Goal: Task Accomplishment & Management: Use online tool/utility

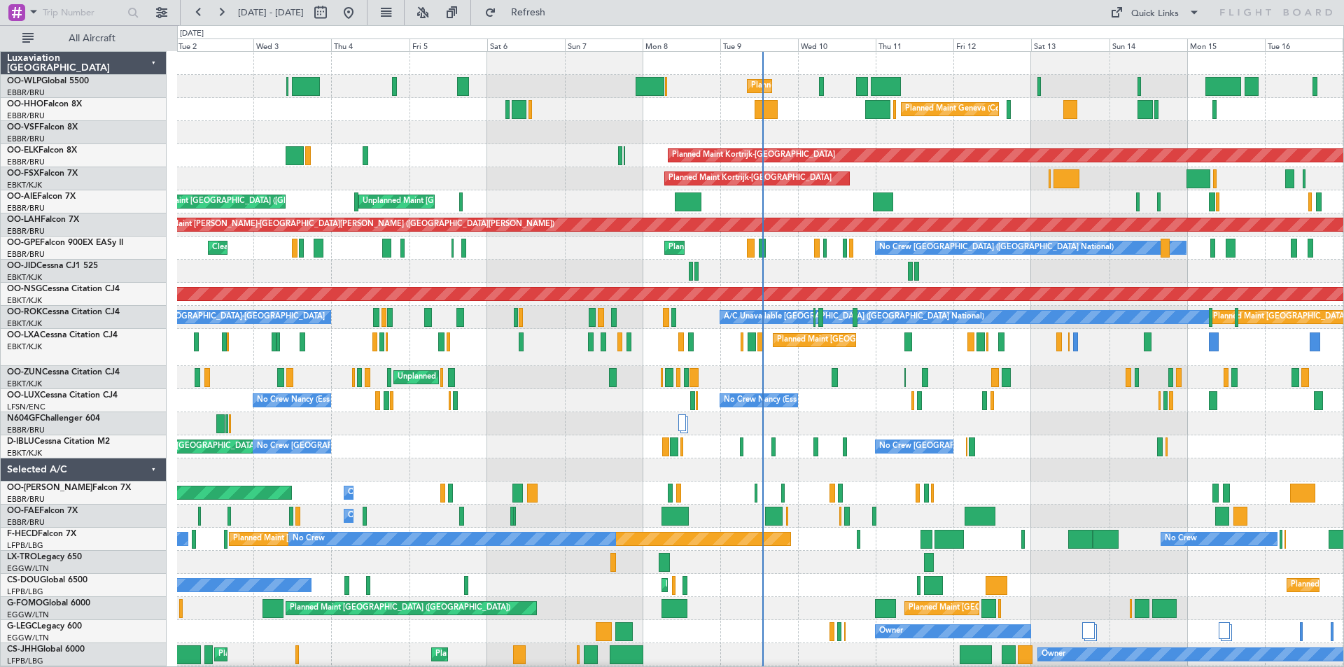
click at [772, 361] on div "Planned Maint [GEOGRAPHIC_DATA] ([GEOGRAPHIC_DATA] National) Planned Maint [GEO…" at bounding box center [760, 347] width 1166 height 37
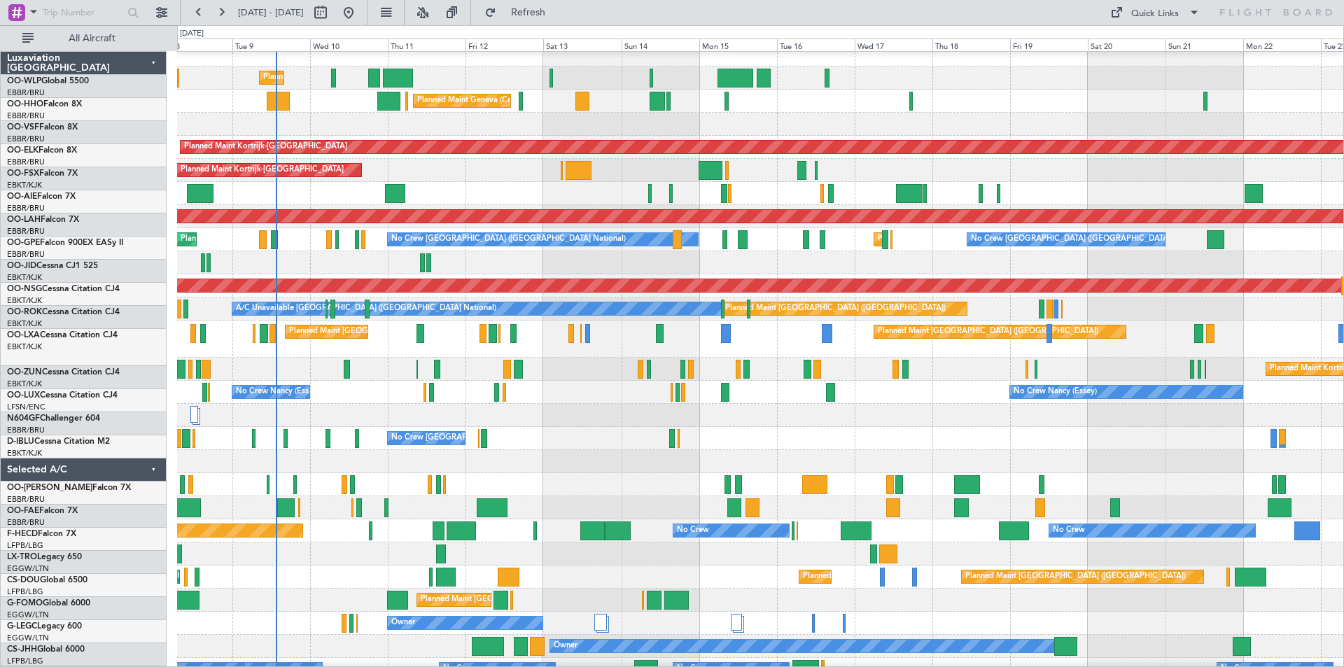
scroll to position [8, 0]
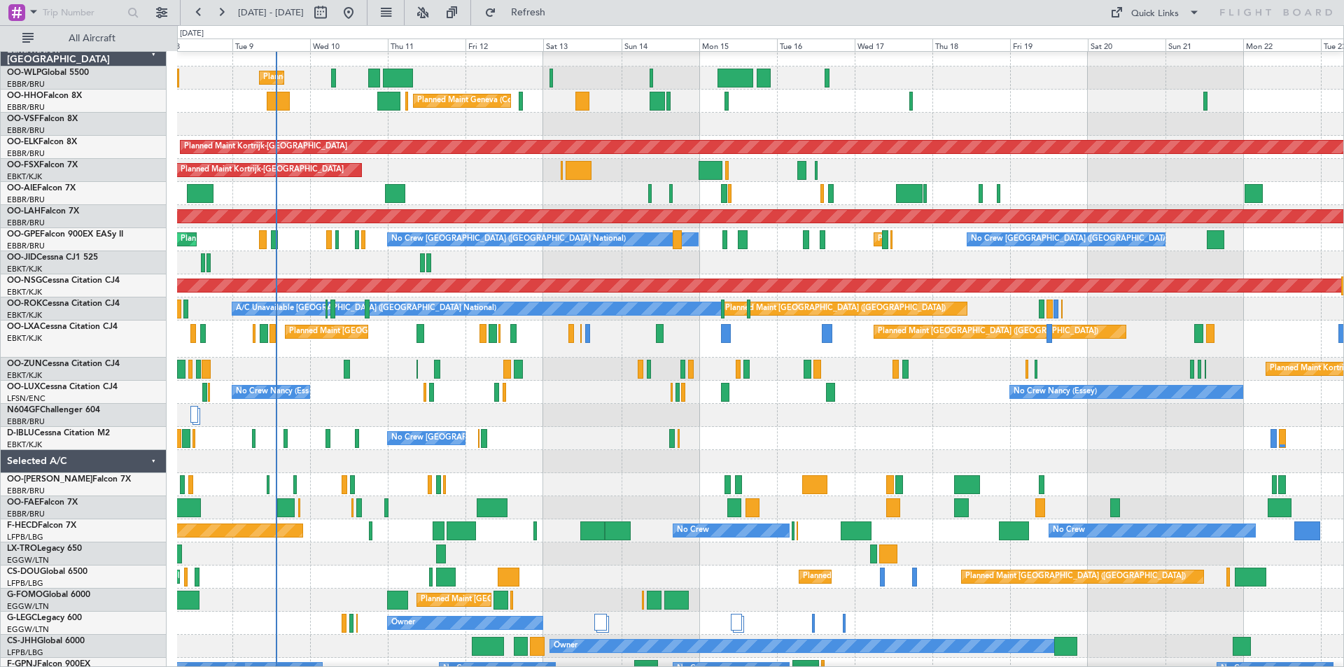
click at [113, 190] on div "Planned Maint Liege Planned Maint Geneva ([GEOGRAPHIC_DATA]) Planned Maint [GEO…" at bounding box center [672, 346] width 1344 height 642
click at [332, 8] on button at bounding box center [320, 12] width 22 height 22
select select "9"
select select "2025"
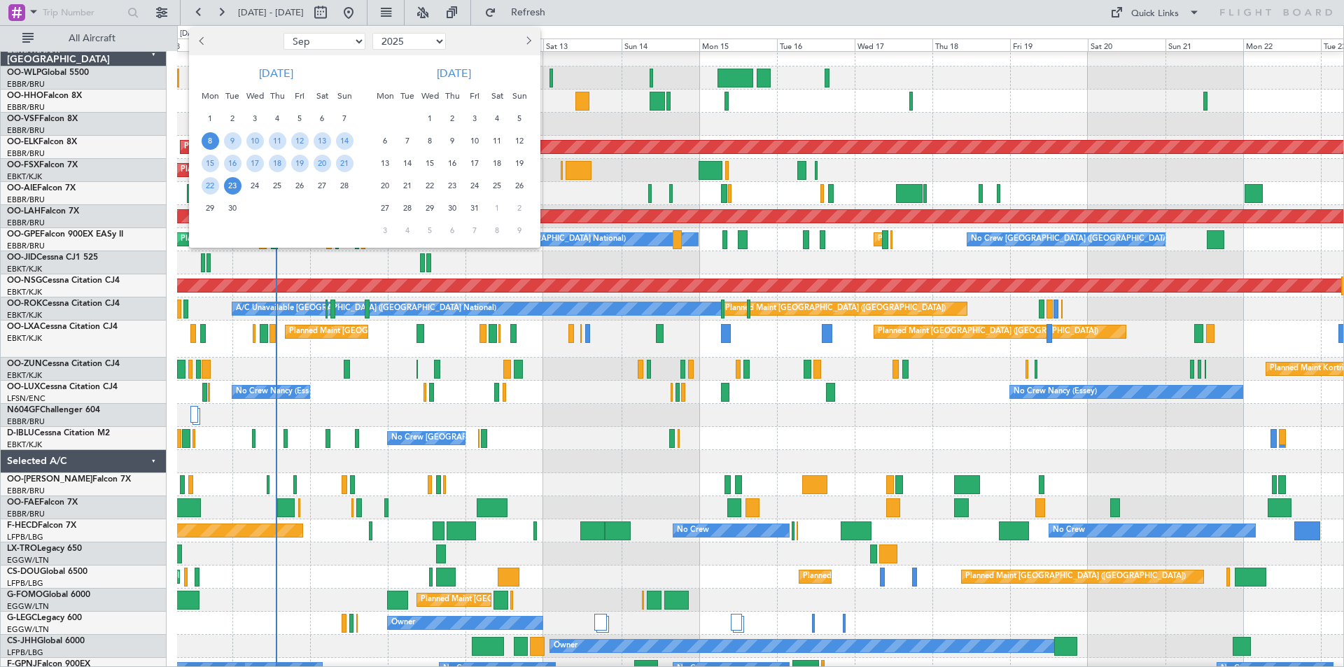
click at [381, 182] on span "20" at bounding box center [386, 186] width 18 height 18
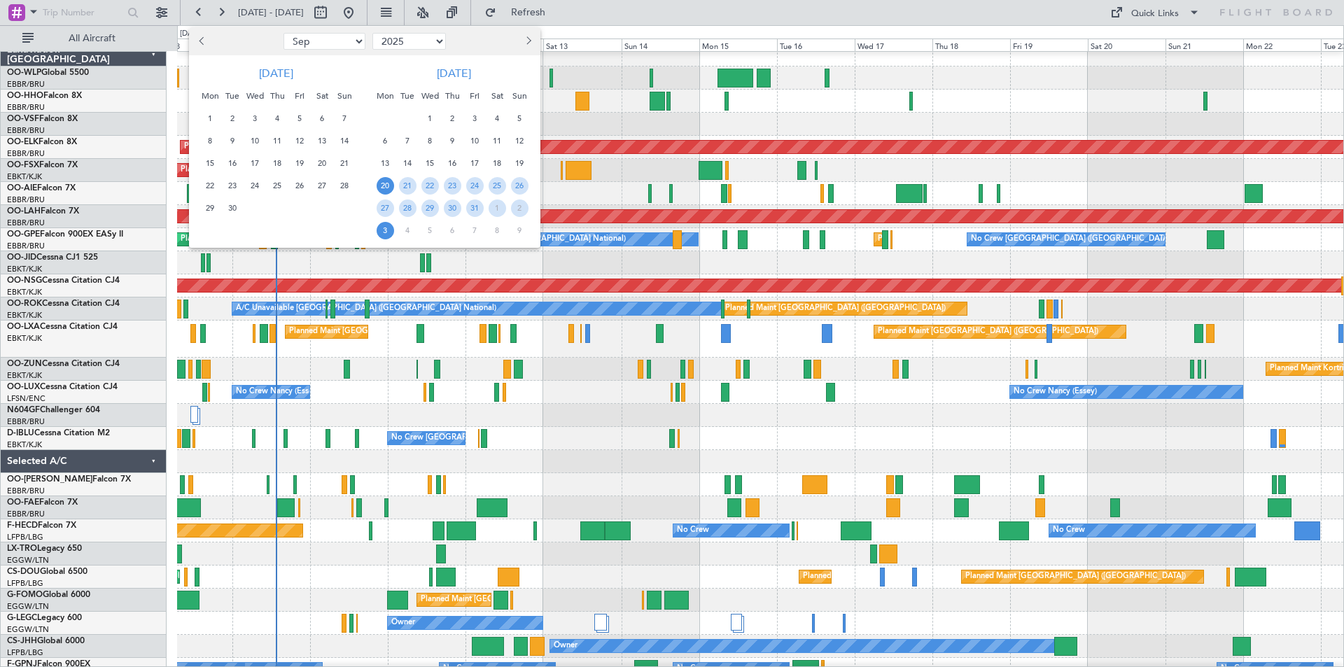
click at [379, 235] on span "3" at bounding box center [386, 231] width 18 height 18
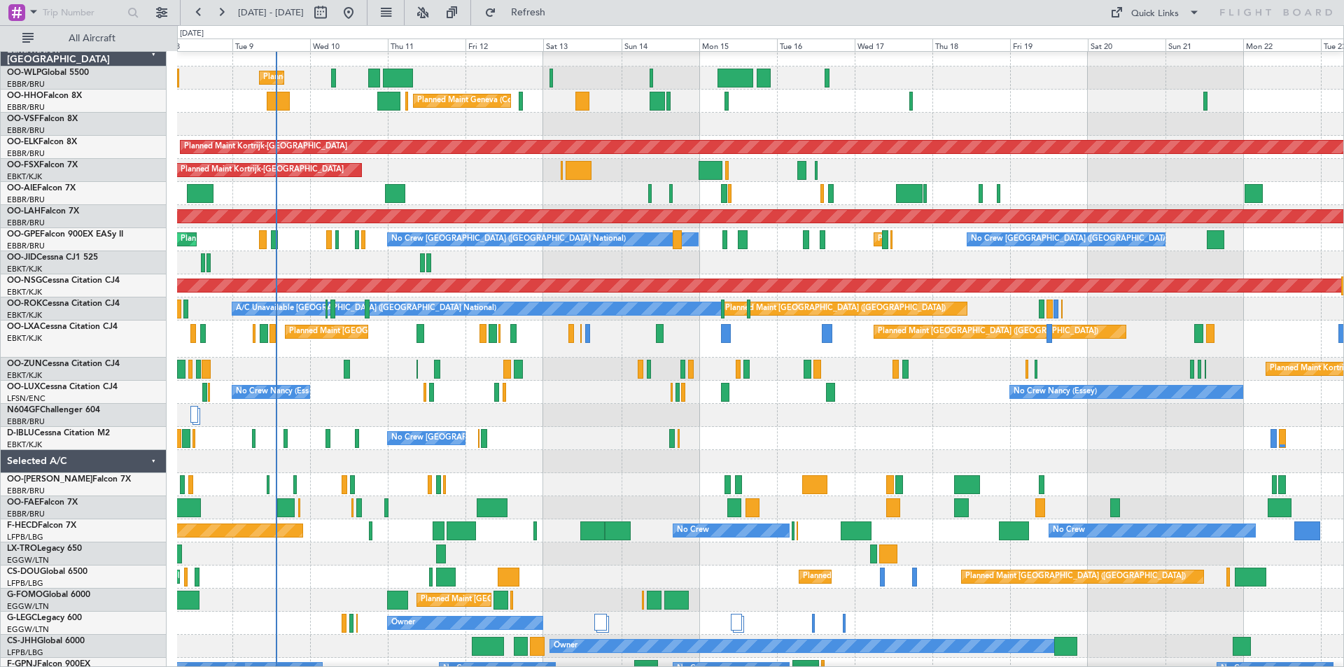
select select "10"
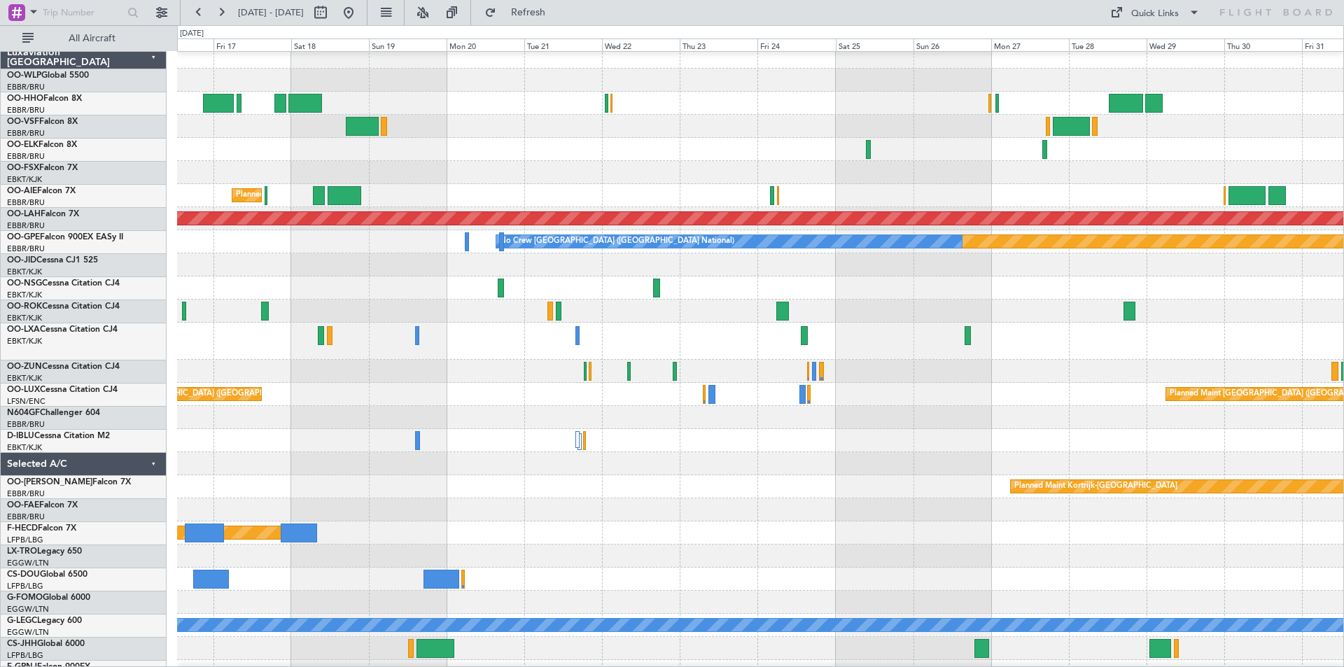
scroll to position [6, 0]
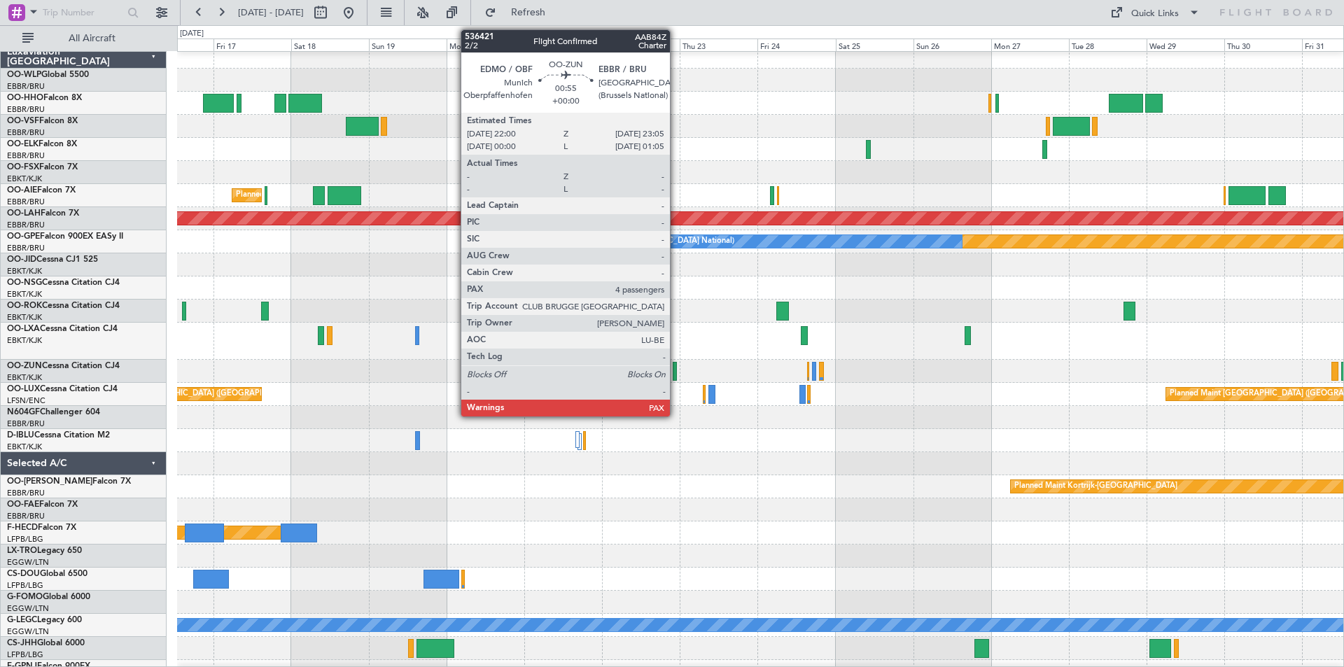
click at [676, 375] on div at bounding box center [675, 371] width 4 height 19
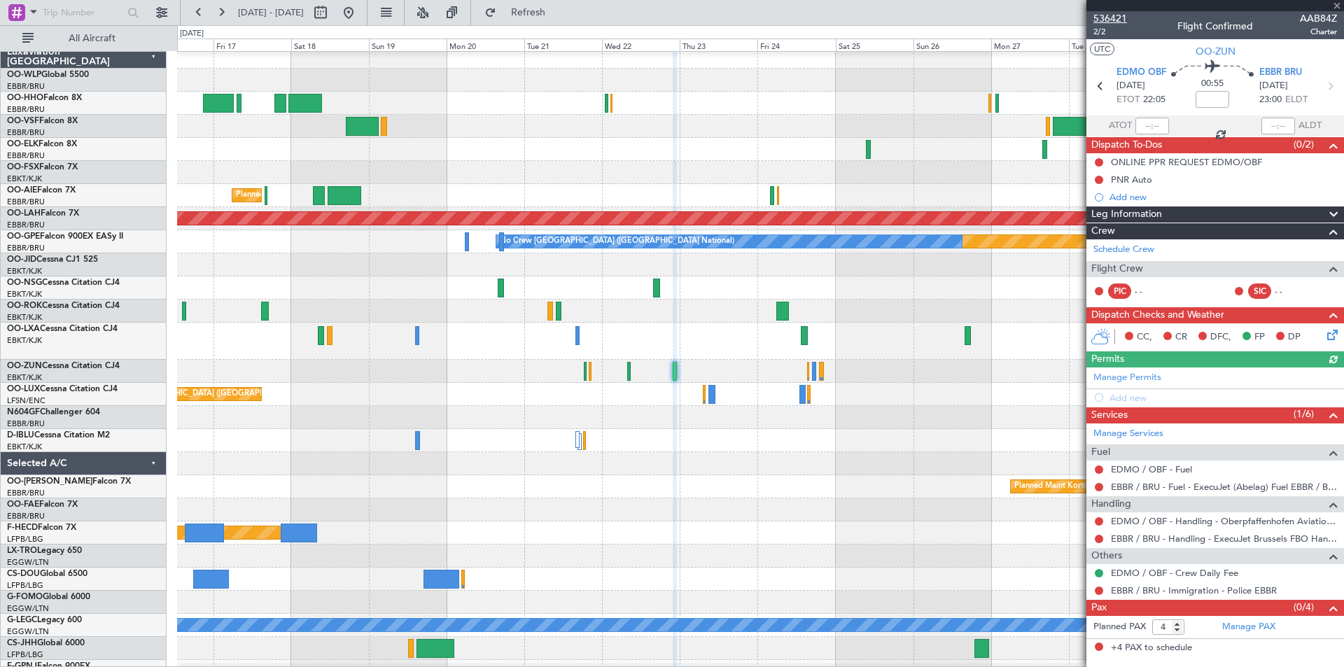
click at [1120, 20] on span "536421" at bounding box center [1111, 18] width 34 height 15
click at [526, 14] on button "Refresh" at bounding box center [520, 12] width 84 height 22
click at [360, 22] on button at bounding box center [348, 12] width 22 height 22
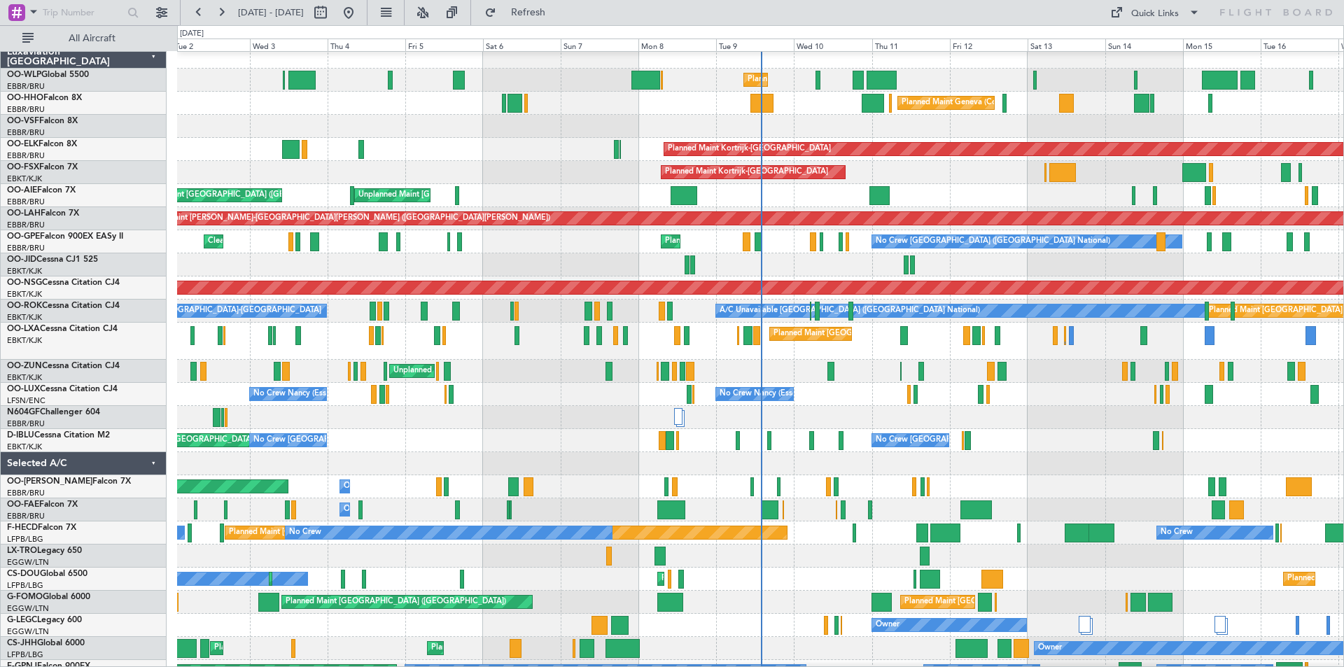
click at [627, 17] on div "02 Sep 2025 - 17 Sep 2025 Refresh Quick Links All Aircraft" at bounding box center [672, 12] width 1344 height 25
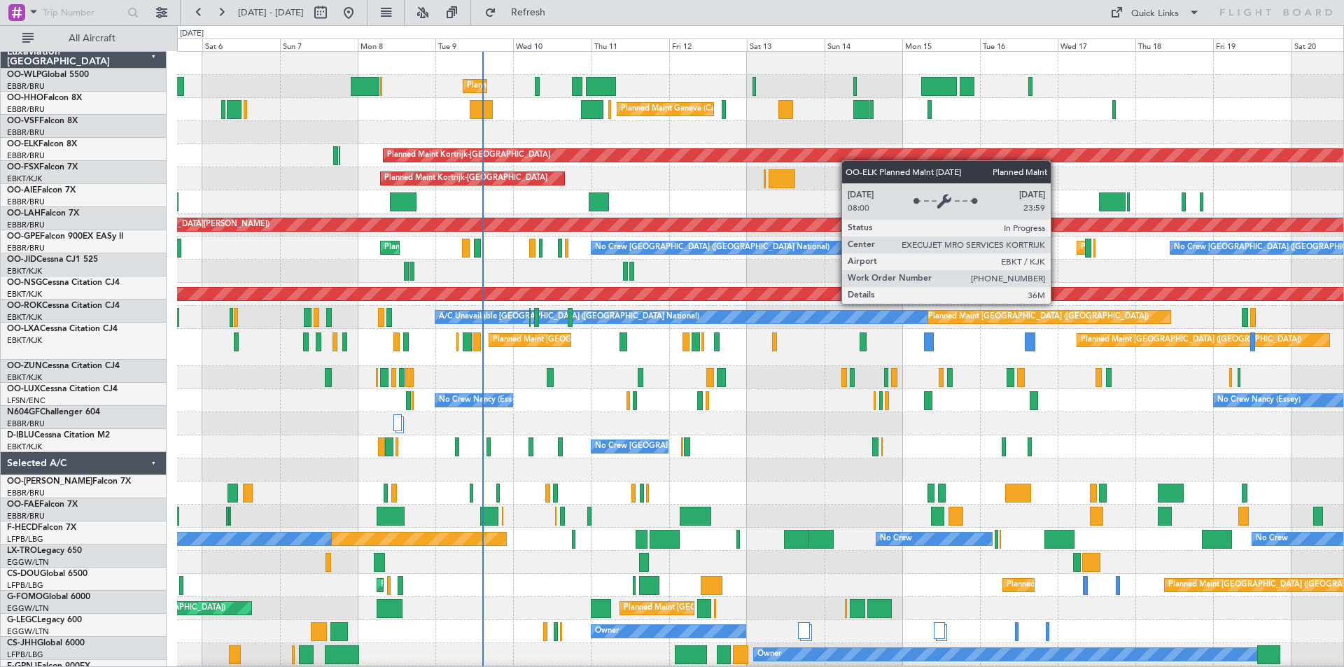
scroll to position [0, 0]
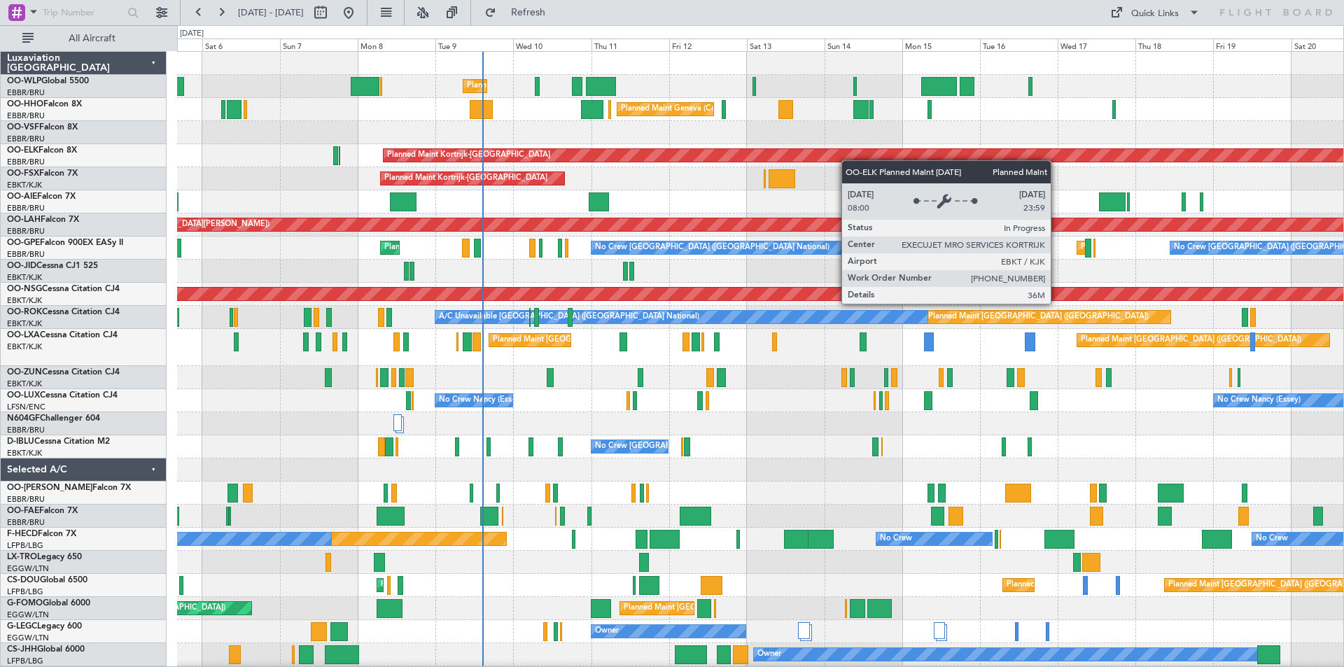
click at [837, 160] on div "Planned Maint Kortrijk-[GEOGRAPHIC_DATA]" at bounding box center [1109, 155] width 1451 height 13
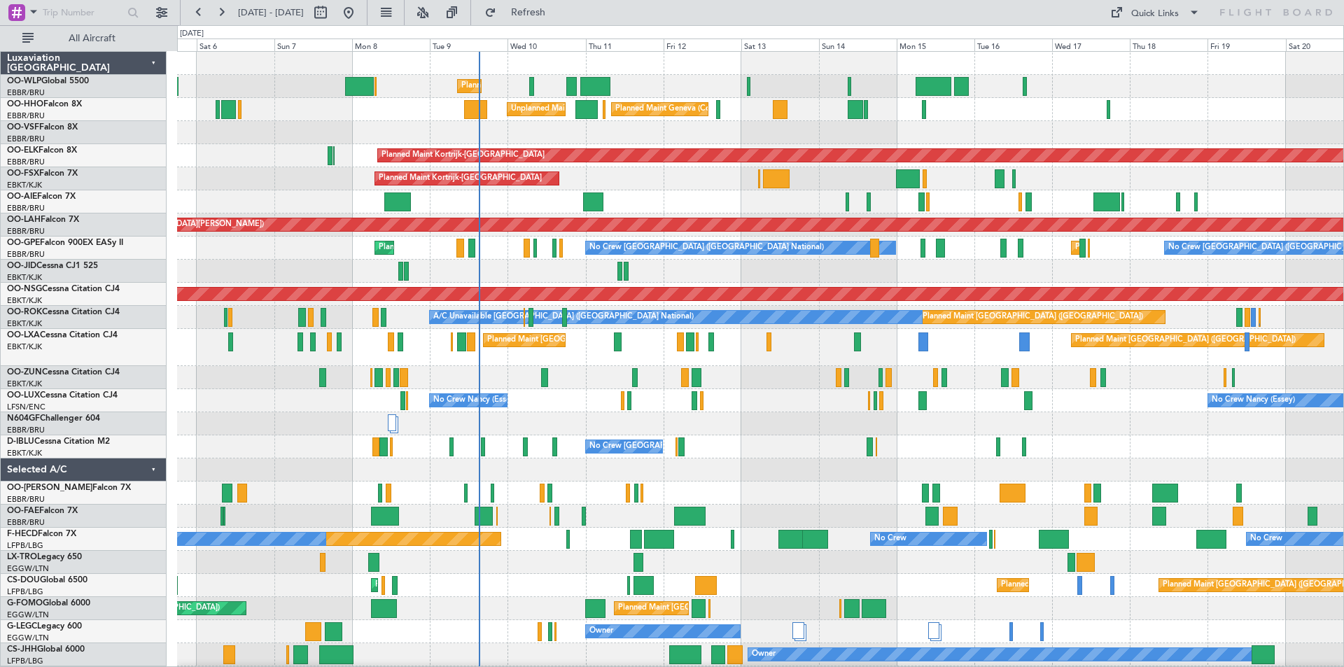
click at [364, 261] on div at bounding box center [760, 271] width 1166 height 23
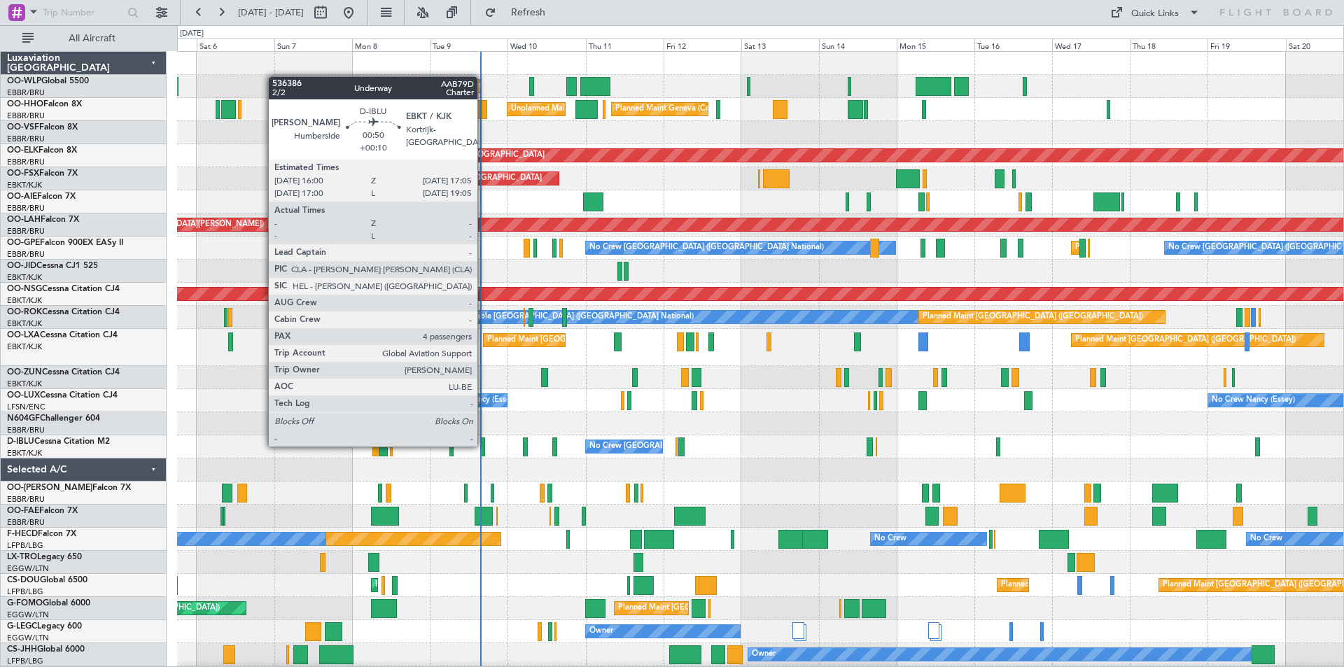
click at [484, 445] on div at bounding box center [483, 447] width 4 height 19
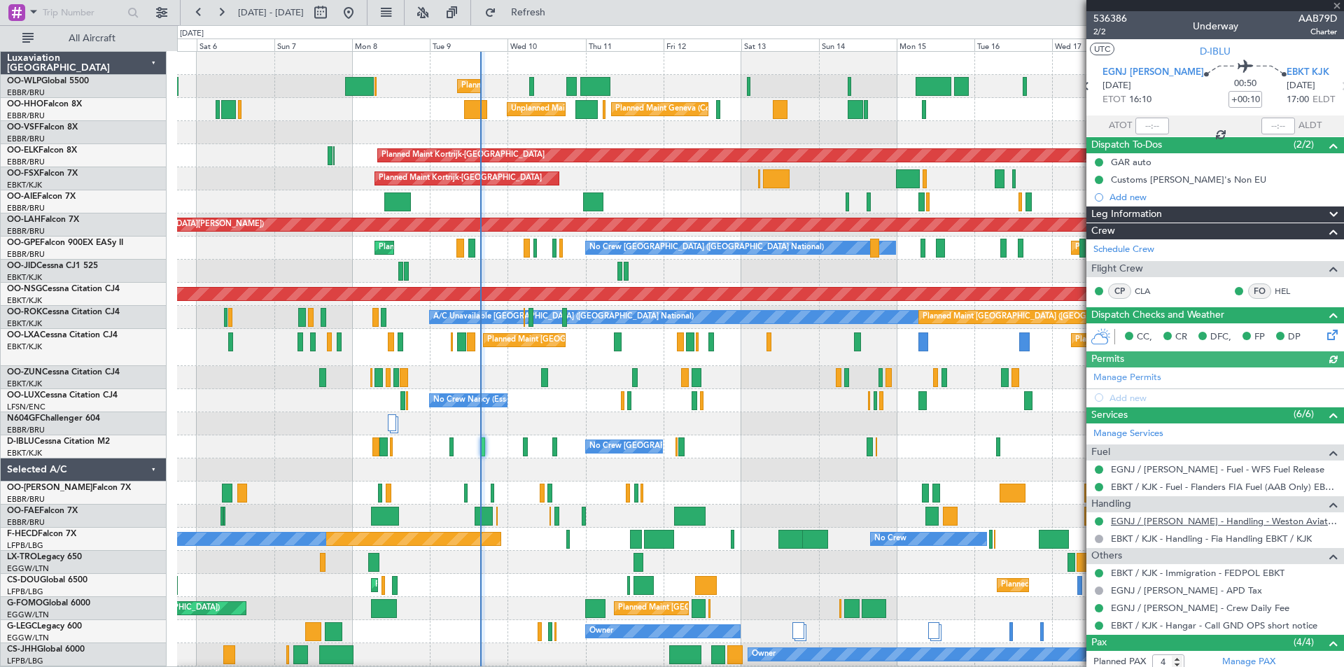
scroll to position [132, 0]
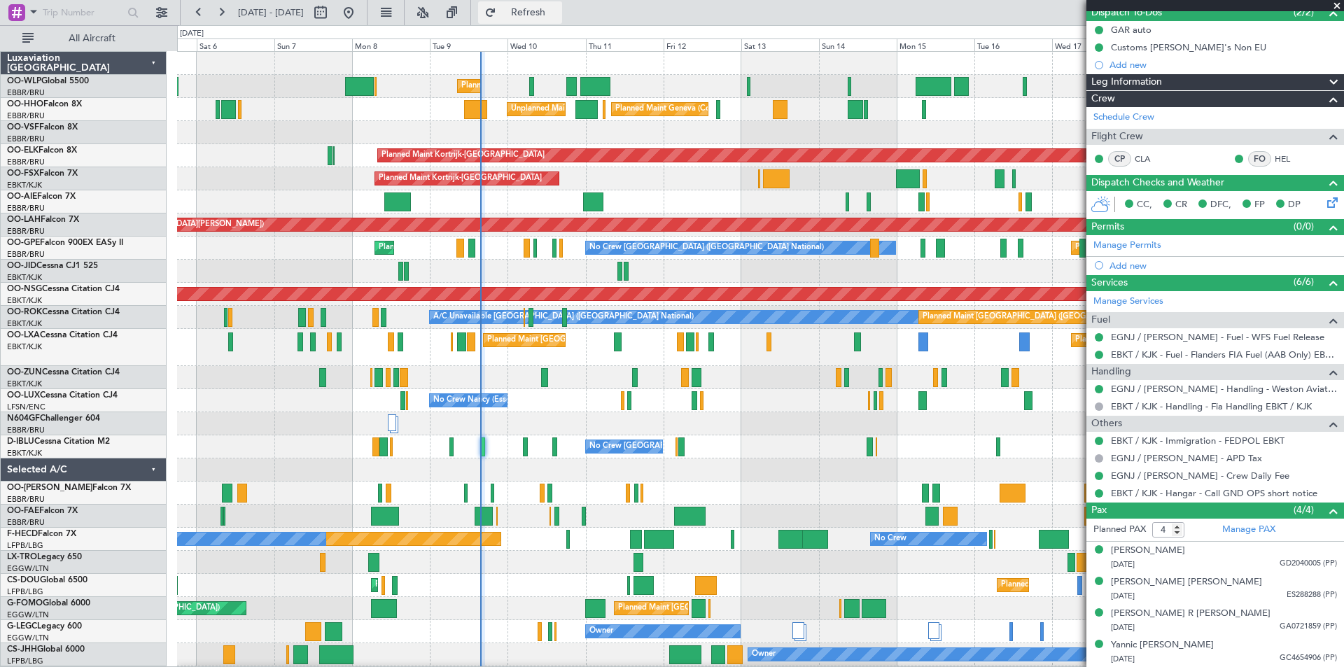
click at [558, 10] on span "Refresh" at bounding box center [528, 13] width 59 height 10
click at [332, 15] on button at bounding box center [320, 12] width 22 height 22
select select "9"
select select "2025"
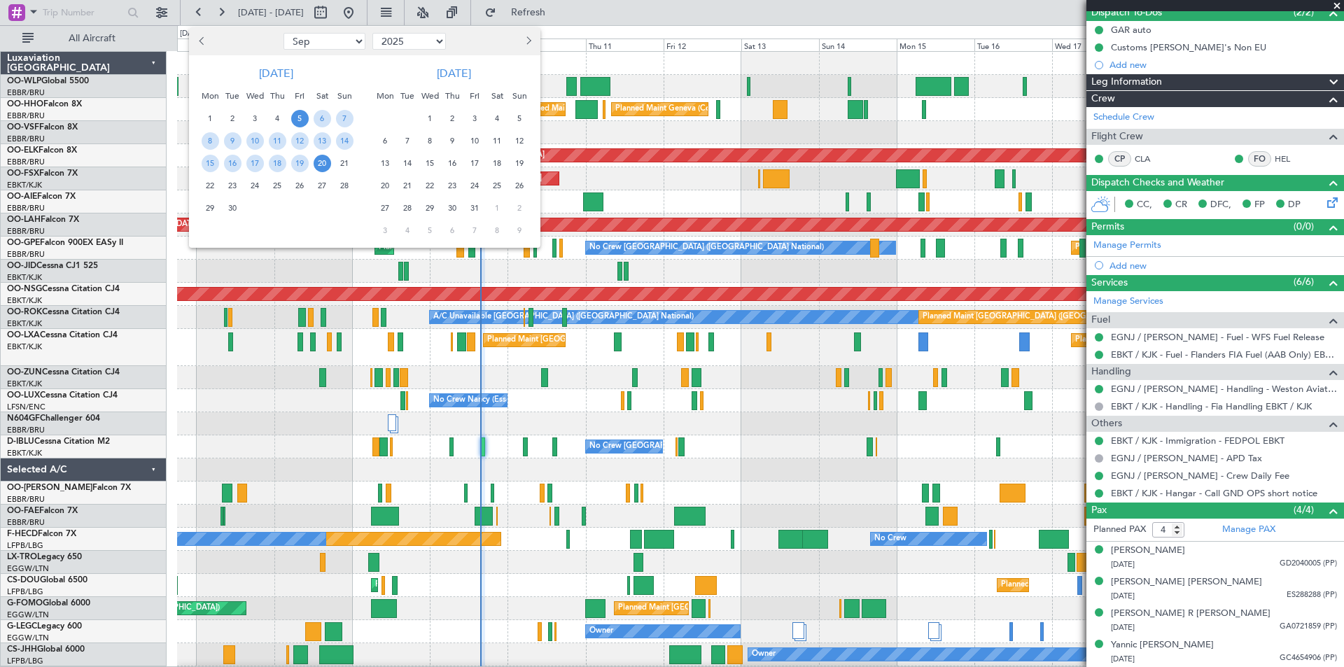
click at [213, 194] on span "22" at bounding box center [211, 186] width 18 height 18
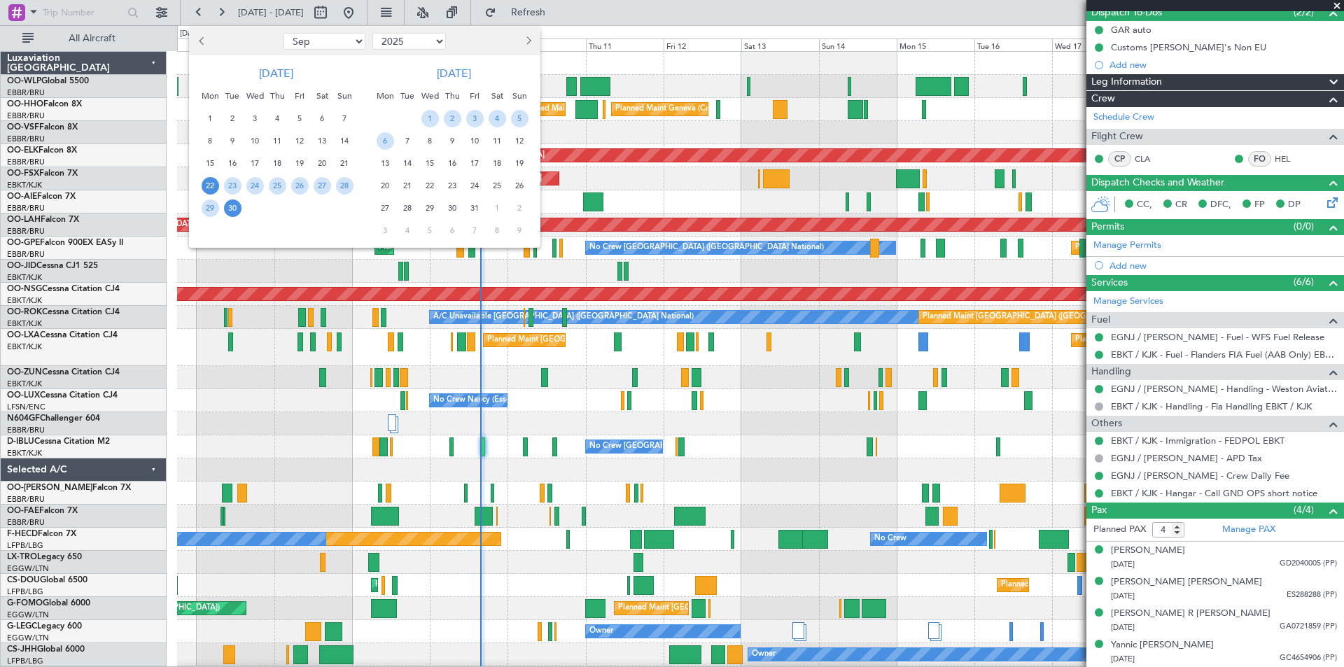
click at [234, 213] on span "30" at bounding box center [233, 209] width 18 height 18
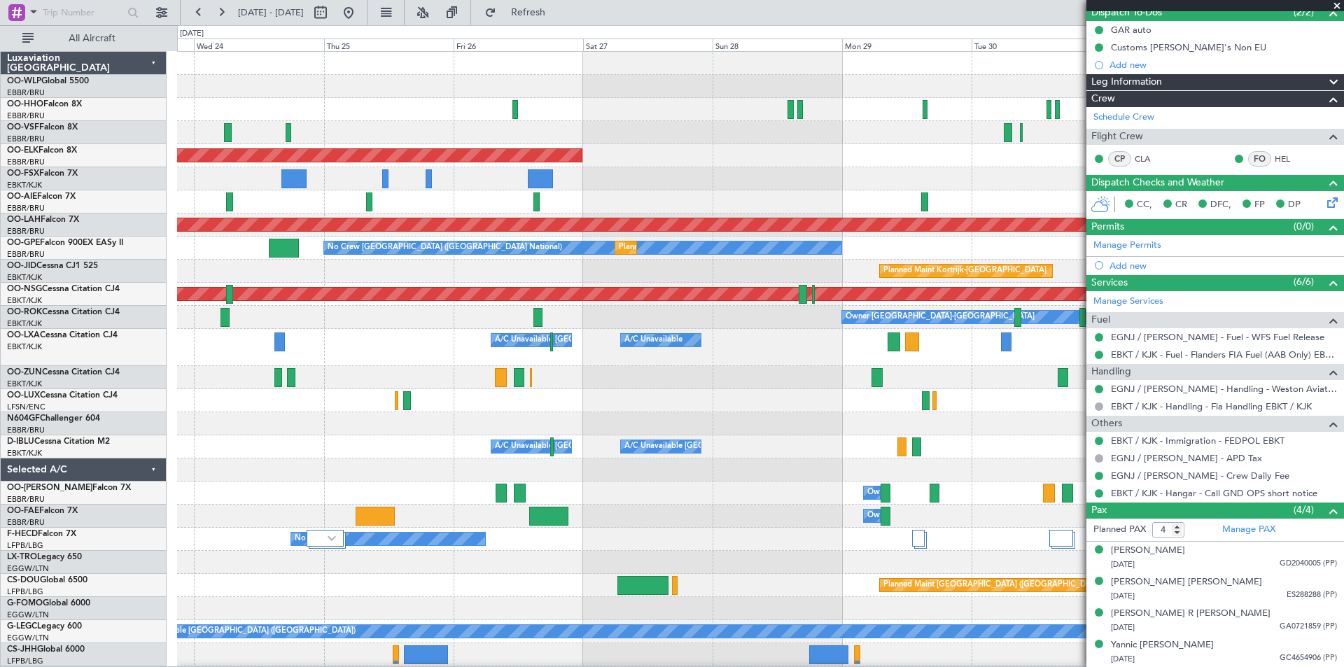
scroll to position [0, 0]
click at [669, 132] on div "Planned Maint Kortrijk-Wevelgem Planned Maint Alton-st Louis (St Louis Regl) No…" at bounding box center [760, 394] width 1166 height 684
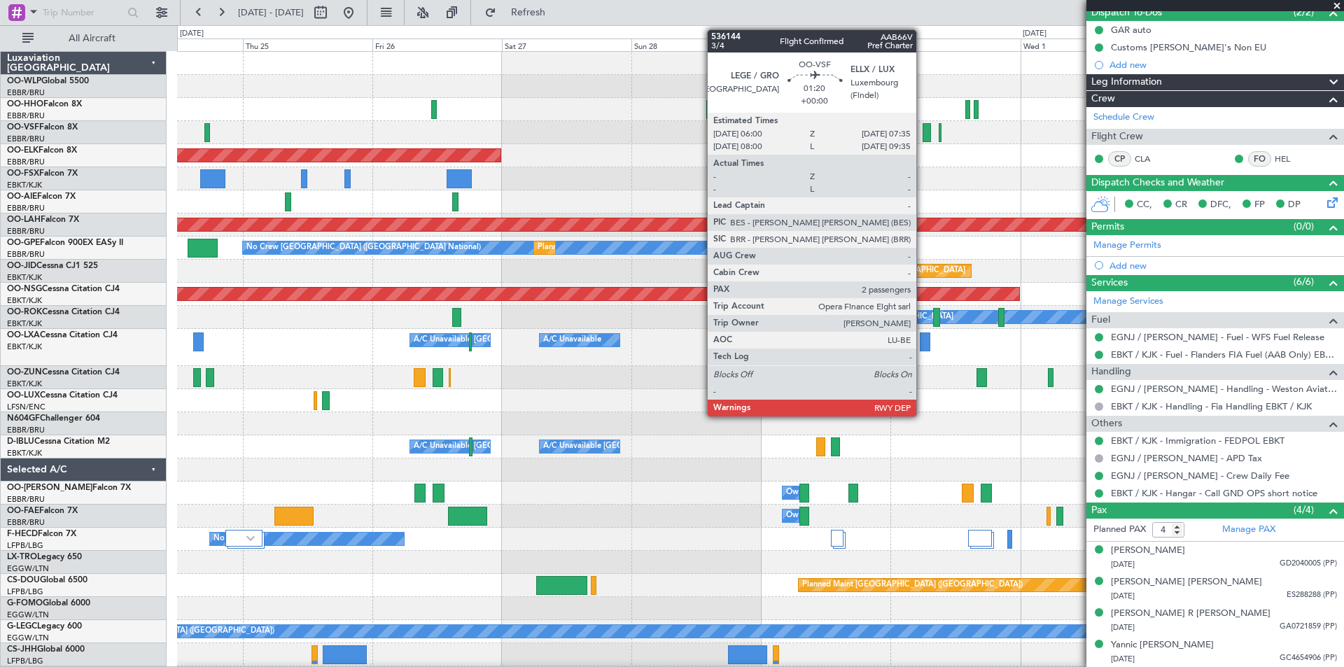
click at [923, 135] on div at bounding box center [927, 132] width 9 height 19
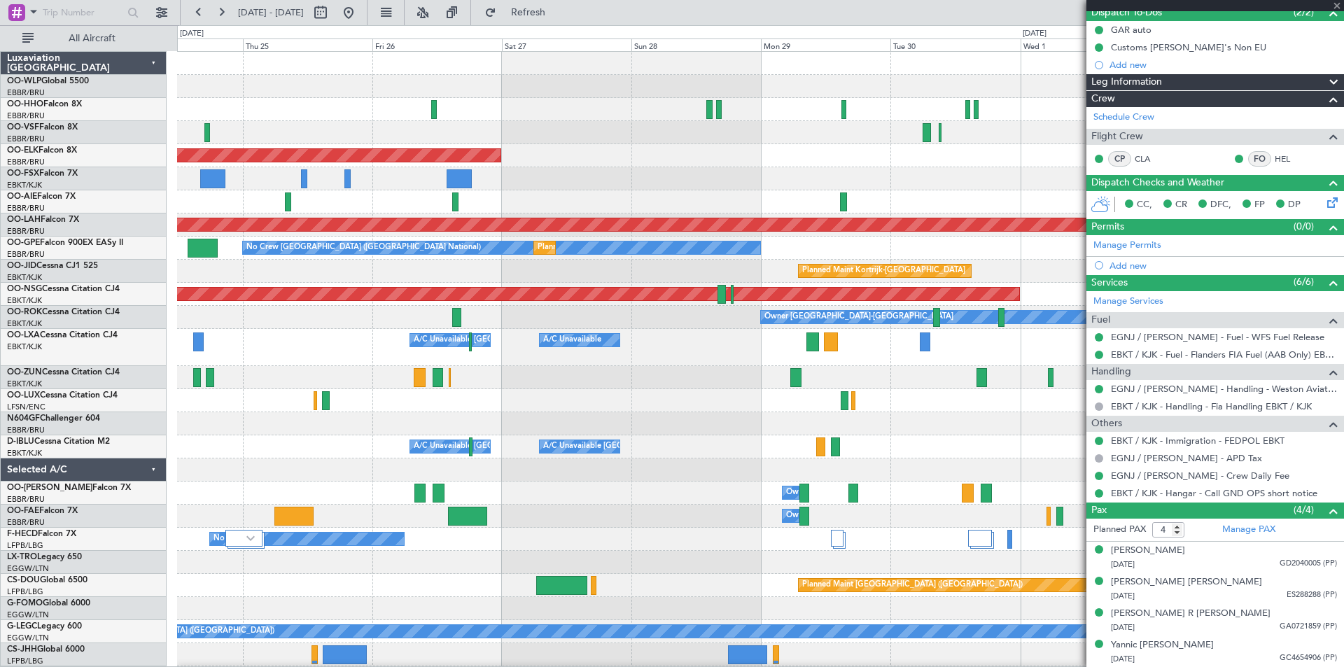
type input "2"
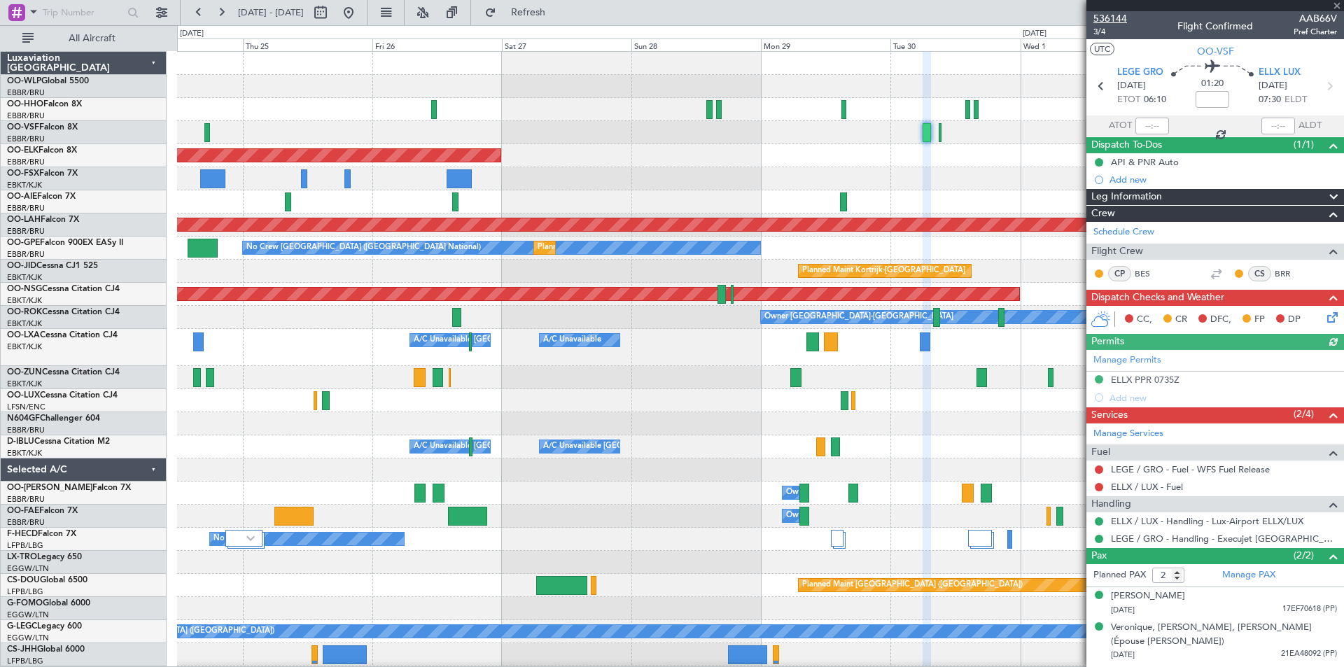
click at [1105, 13] on span "536144" at bounding box center [1111, 18] width 34 height 15
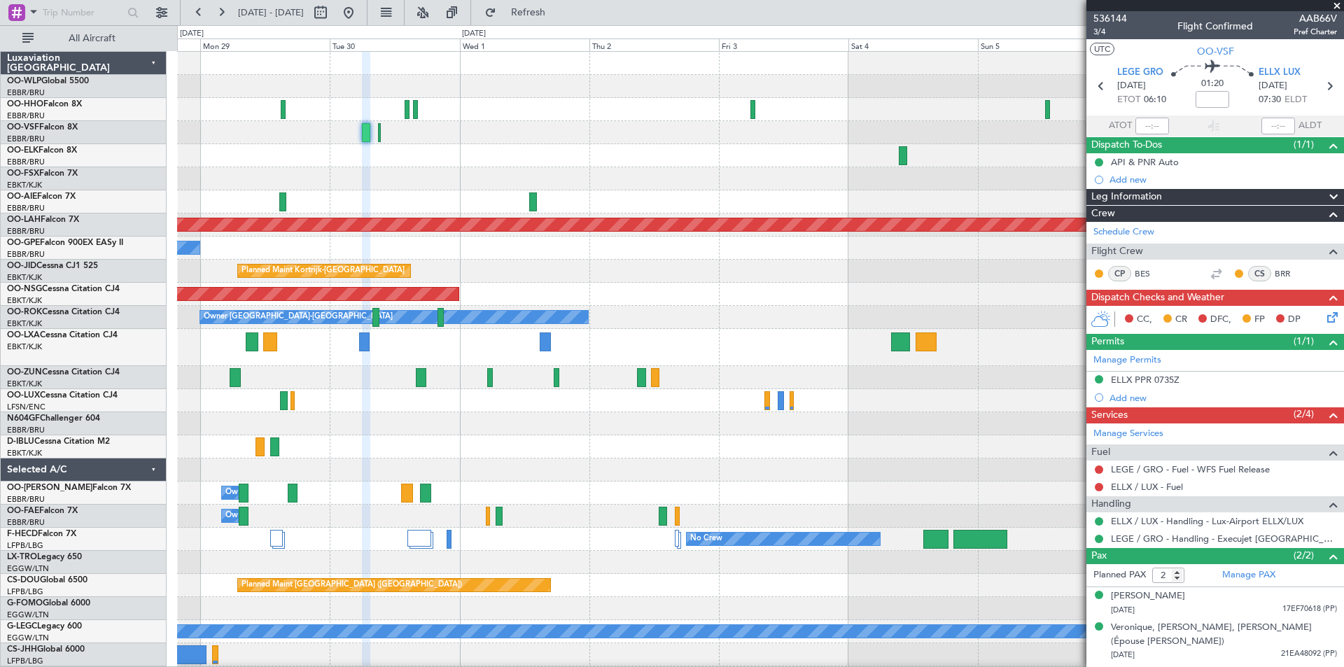
click at [0, 173] on html "24 Sep 2025 - 03 Oct 2025 Refresh Quick Links All Aircraft Planned Maint Kortri…" at bounding box center [672, 333] width 1344 height 667
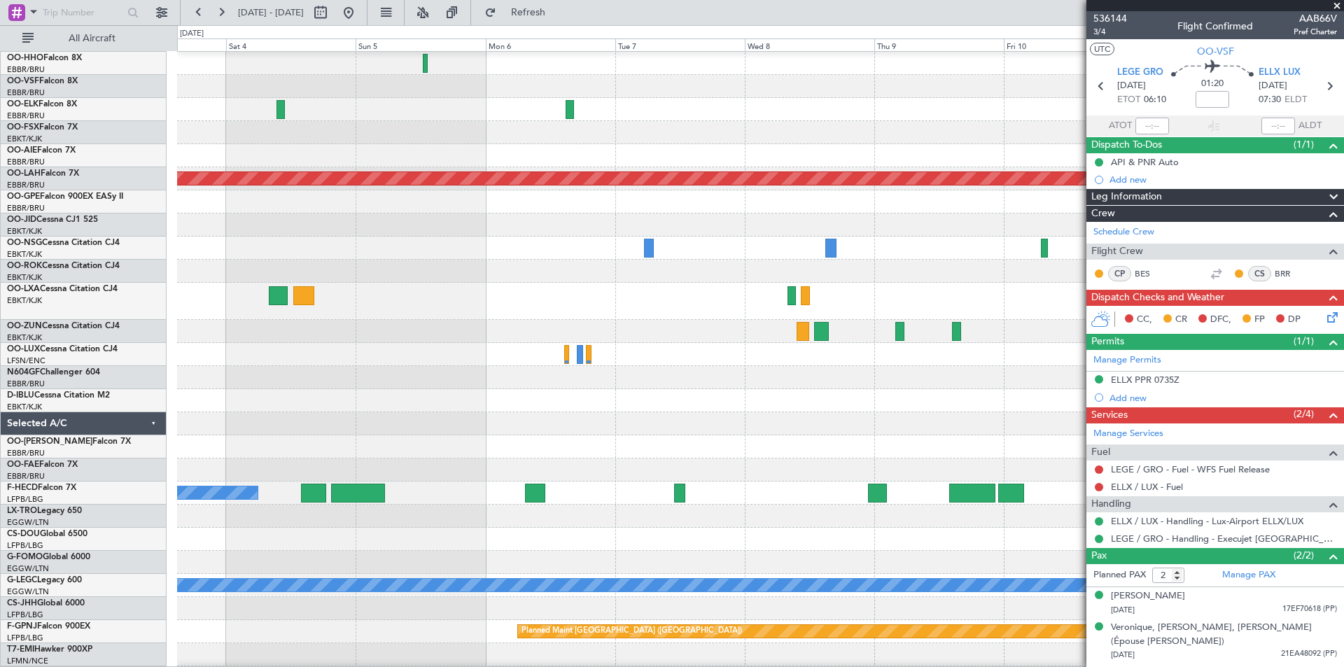
scroll to position [55, 0]
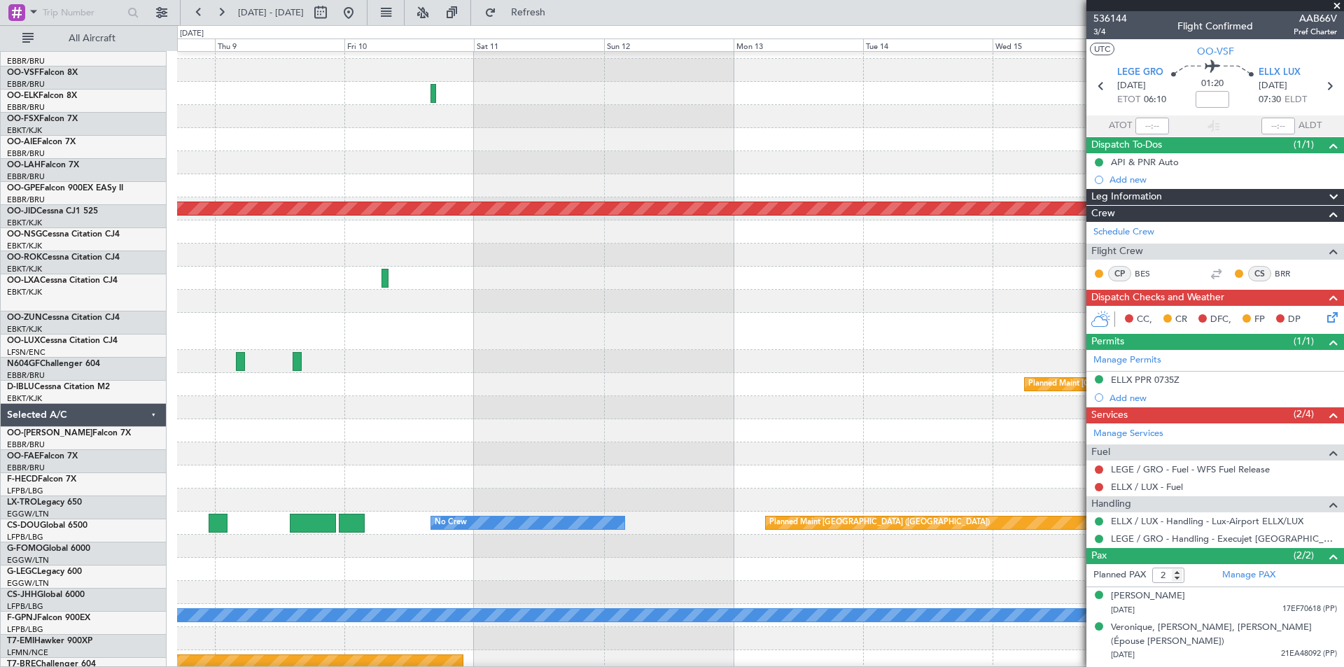
click at [0, 326] on html "24 Sep 2025 - 03 Oct 2025 Refresh Quick Links All Aircraft Planned Maint Alton-…" at bounding box center [672, 333] width 1344 height 667
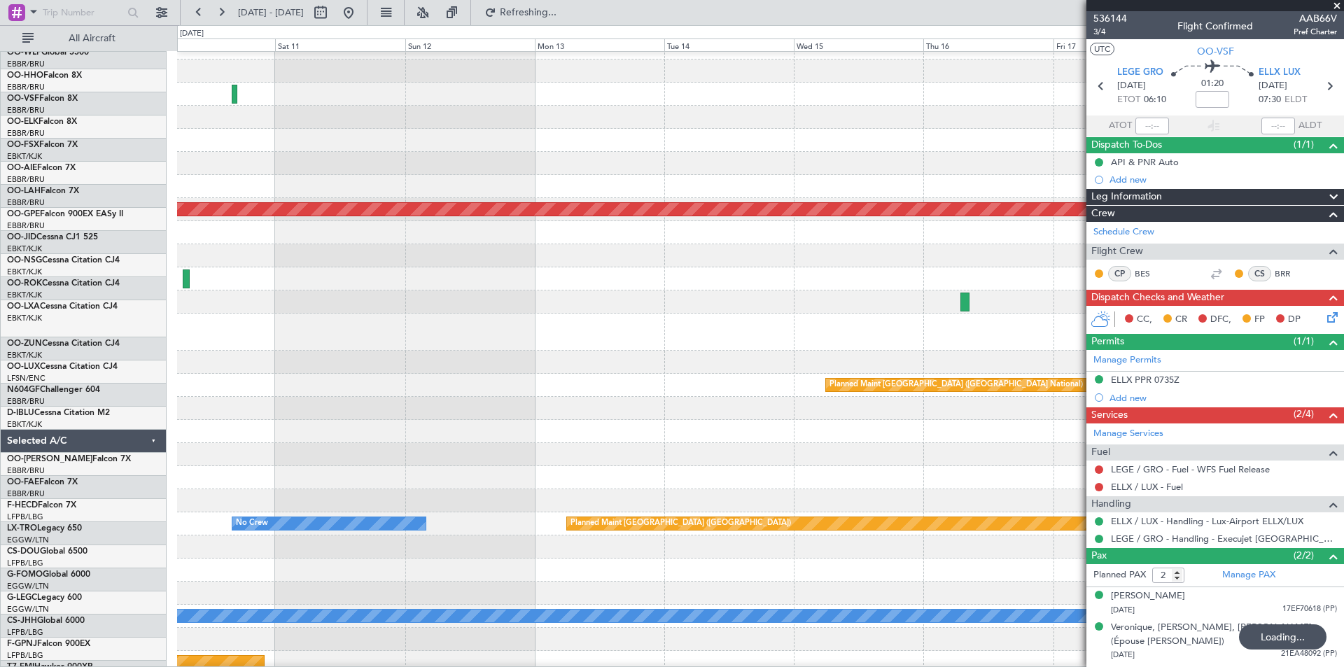
click at [0, 323] on html "09 Oct 2025 - 18 Oct 2025 Refreshing... Quick Links All Aircraft Planned Maint …" at bounding box center [672, 333] width 1344 height 667
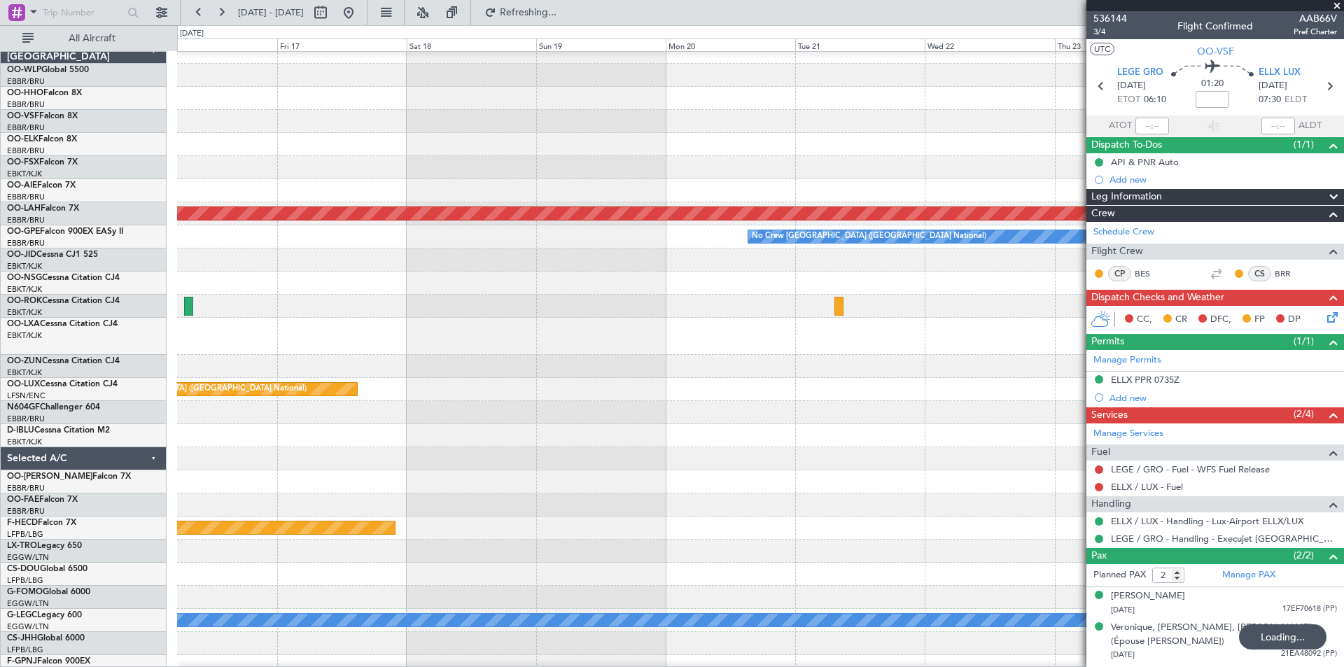
click at [0, 279] on html "16 Oct 2025 - 25 Oct 2025 Refreshing... Quick Links All Aircraft Planned Maint …" at bounding box center [672, 333] width 1344 height 667
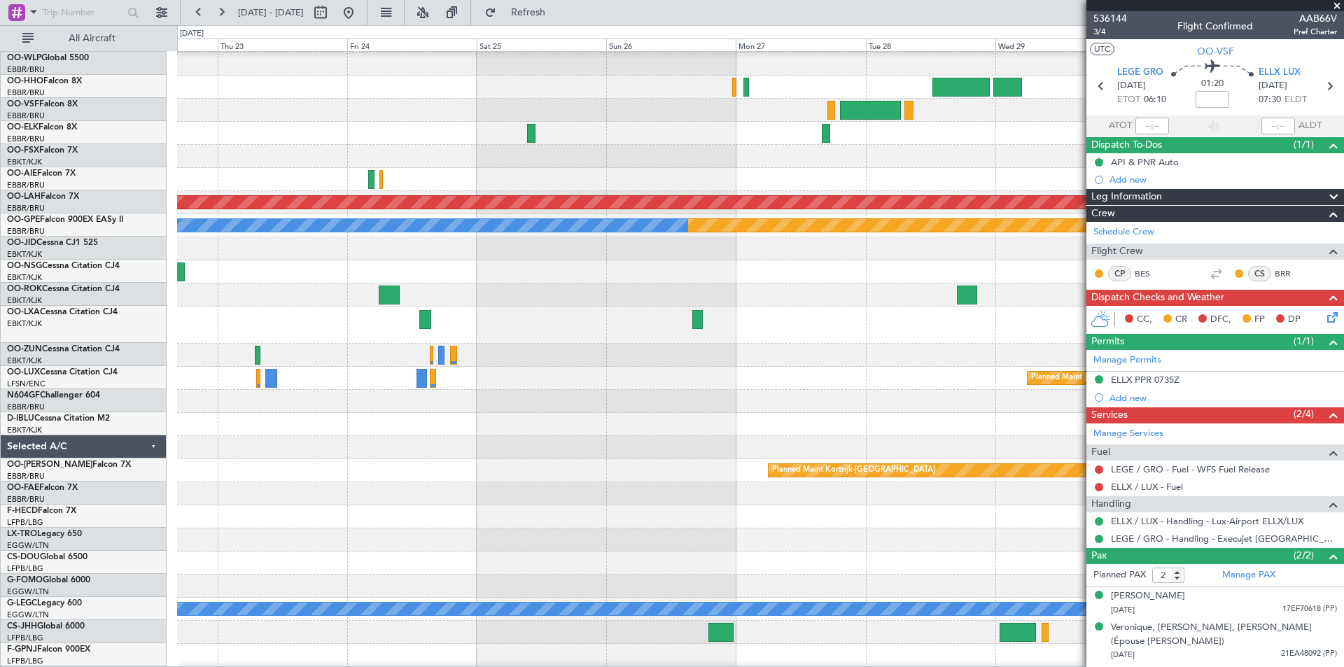
click at [589, 145] on div at bounding box center [760, 133] width 1166 height 23
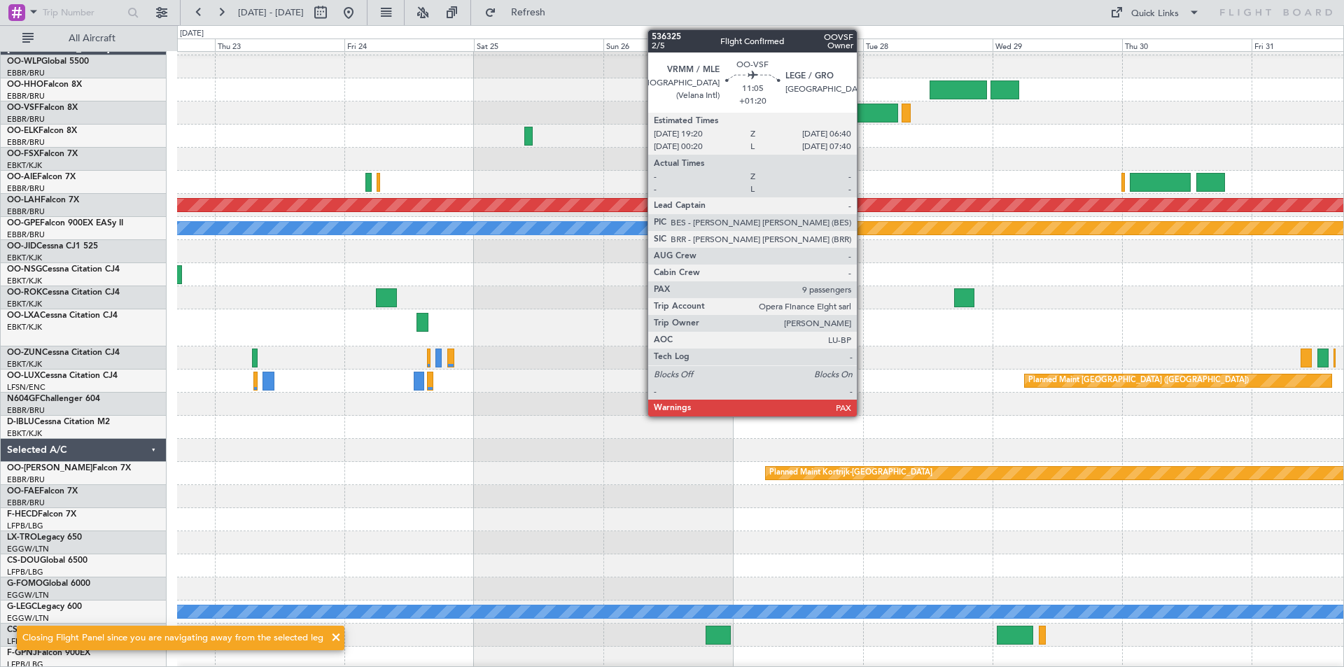
click at [863, 120] on div at bounding box center [868, 113] width 62 height 19
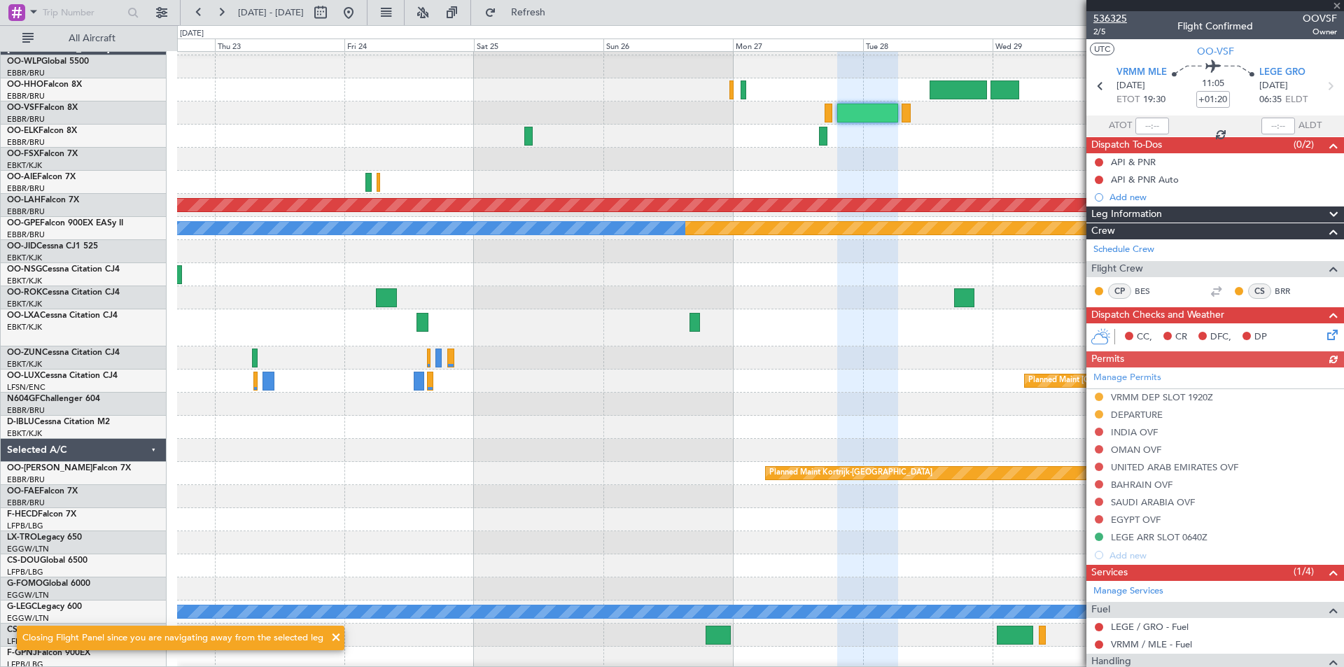
click at [1110, 14] on span "536325" at bounding box center [1111, 18] width 34 height 15
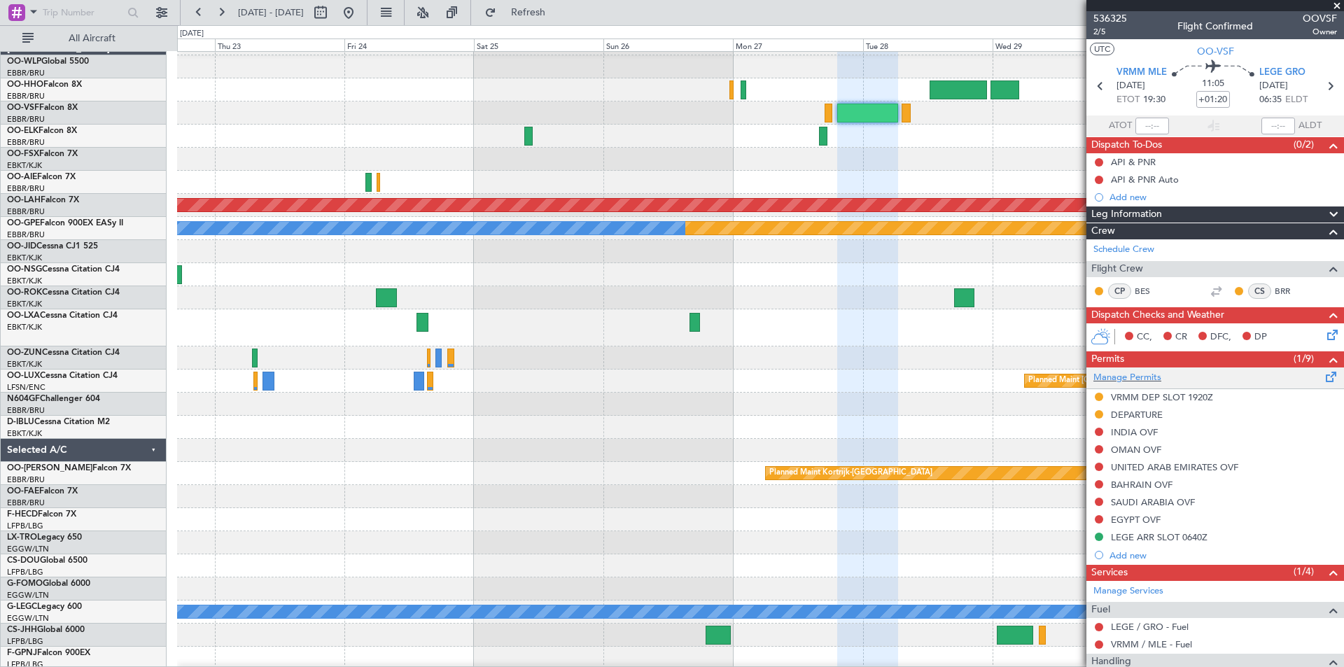
scroll to position [392, 0]
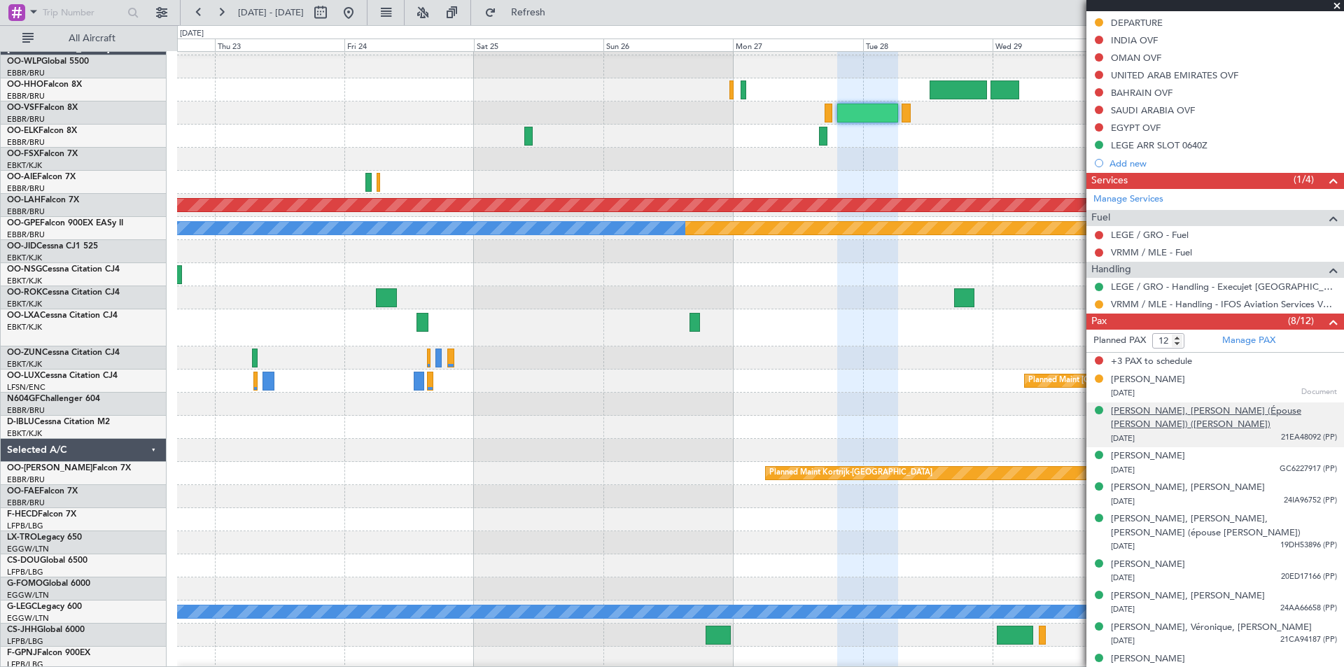
click at [1172, 417] on div "[PERSON_NAME], [PERSON_NAME] (Épouse [PERSON_NAME]) ([PERSON_NAME])" at bounding box center [1224, 418] width 226 height 27
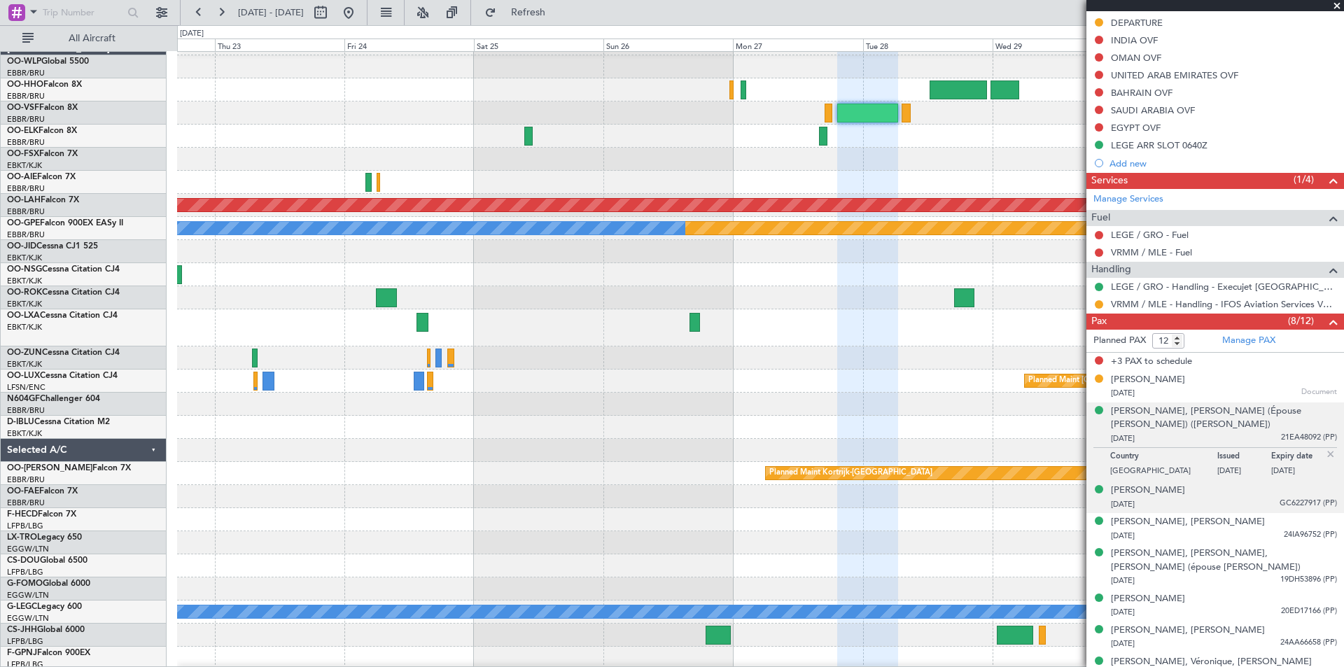
scroll to position [426, 0]
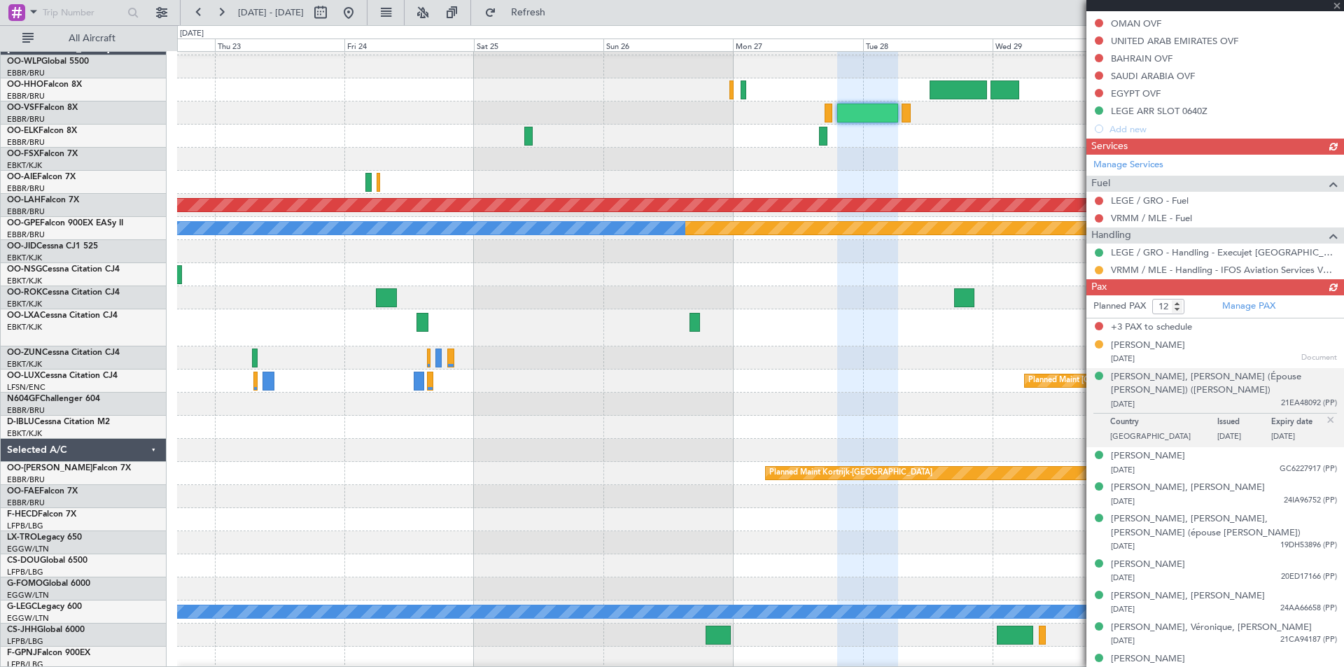
click at [1161, 378] on div "Planned PAX 12 Manage PAX +3 PAX to schedule [PERSON_NAME] [DATE] Document [PER…" at bounding box center [1216, 488] width 258 height 386
click at [1155, 390] on div "[PERSON_NAME], [PERSON_NAME] (Épouse [PERSON_NAME]) ([PERSON_NAME])" at bounding box center [1224, 383] width 226 height 27
